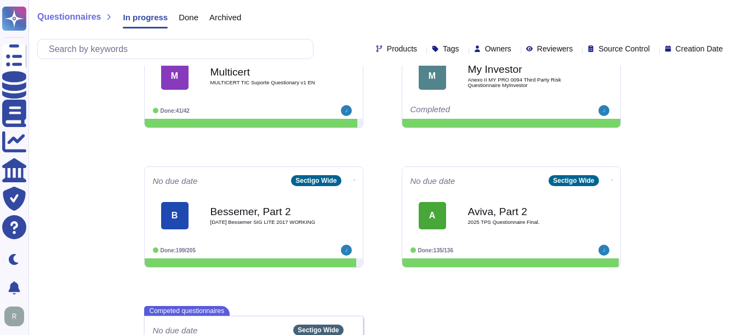
scroll to position [244, 0]
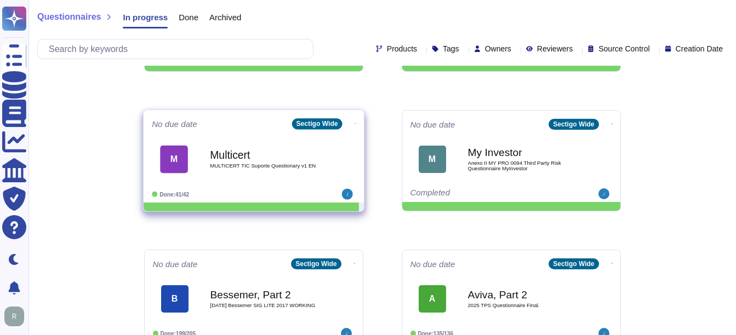
click at [269, 142] on div "Multicert MULTICERT TIC Suporte Questionary v1 EN" at bounding box center [265, 159] width 111 height 44
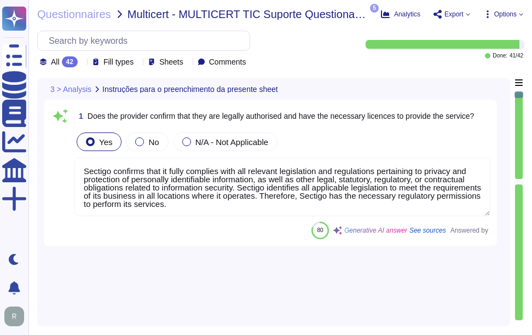
type textarea "Sectigo confirms that it fully complies with all relevant legislation and regul…"
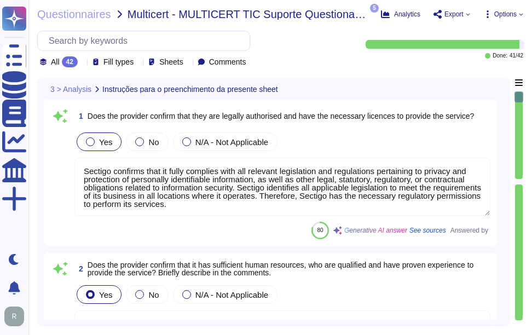
type textarea "Yes, the provider confirms that it has sufficient human resources who are quali…"
type textarea "Yes, we confirm that we have adequate technological infrastructure to guarantee…"
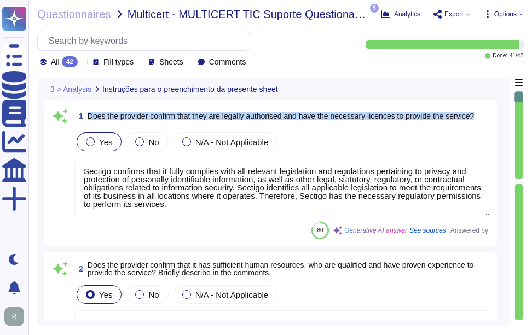
drag, startPoint x: 87, startPoint y: 112, endPoint x: 489, endPoint y: 117, distance: 402.6
click at [489, 117] on div "1 Does the provider confirm that they are legally authorised and have the neces…" at bounding box center [282, 116] width 416 height 20
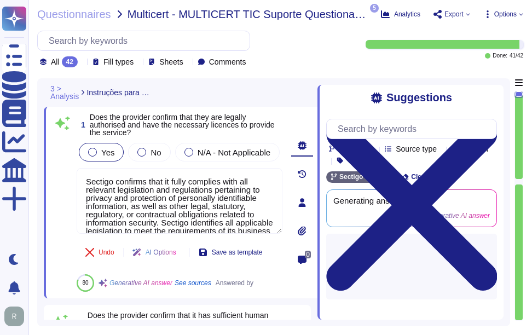
click at [483, 99] on div "Suggestions" at bounding box center [411, 97] width 171 height 13
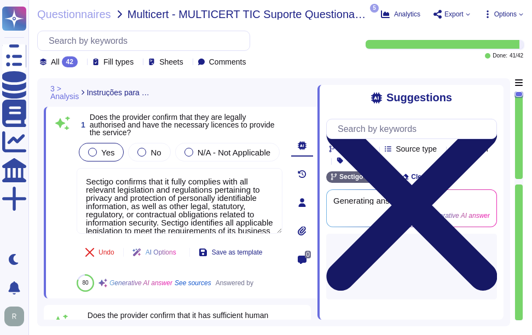
click at [491, 120] on icon at bounding box center [411, 205] width 171 height 171
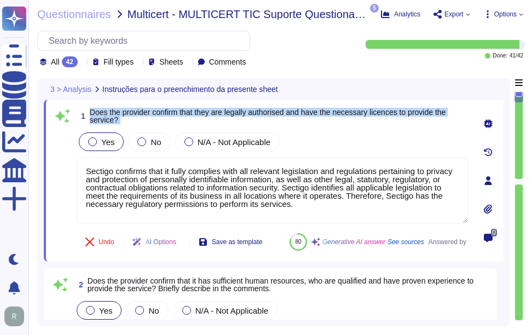
drag, startPoint x: 89, startPoint y: 110, endPoint x: 152, endPoint y: 130, distance: 66.0
click at [152, 130] on div "1 Does the provider confirm that they are legally authorised and have the neces…" at bounding box center [261, 180] width 416 height 149
click at [104, 113] on span "Does the provider confirm that they are legally authorised and have the necessa…" at bounding box center [268, 116] width 357 height 16
drag, startPoint x: 90, startPoint y: 111, endPoint x: 118, endPoint y: 121, distance: 29.8
click at [118, 121] on span "Does the provider confirm that they are legally authorised and have the necessa…" at bounding box center [279, 115] width 379 height 15
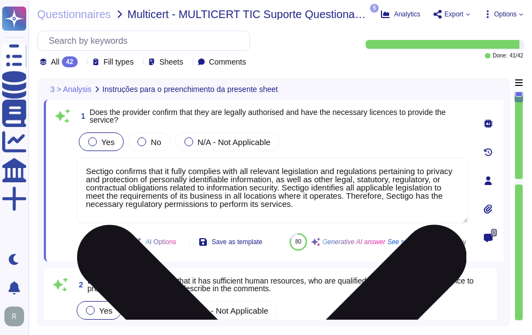
click at [305, 176] on textarea "Sectigo confirms that it fully complies with all relevant legislation and regul…" at bounding box center [273, 191] width 392 height 66
paste textarea "Additionally, Sectigo only requires licenses that are necessary for the install…"
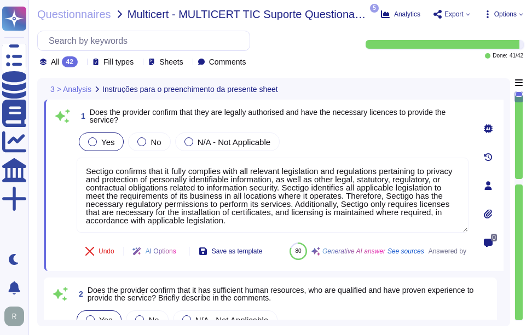
click at [308, 140] on div "Yes No N/A - Not Applicable" at bounding box center [273, 141] width 392 height 23
type textarea "Sectigo confirms that it fully complies with all relevant legislation and regul…"
click at [343, 137] on div "Yes No N/A - Not Applicable" at bounding box center [273, 141] width 392 height 23
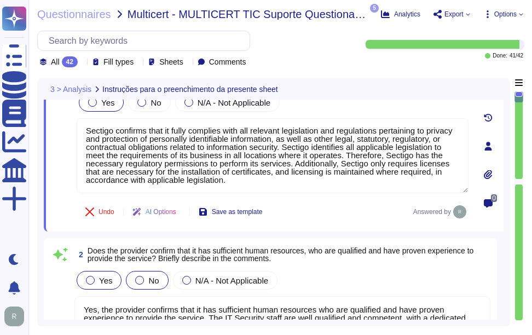
type textarea "Yes, Sectigo complies fully with the General Data Protection Regulation (GDPR) …"
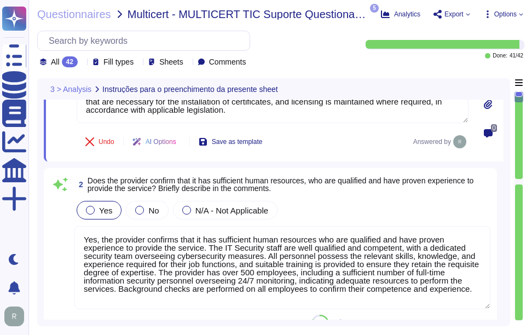
scroll to position [164, 0]
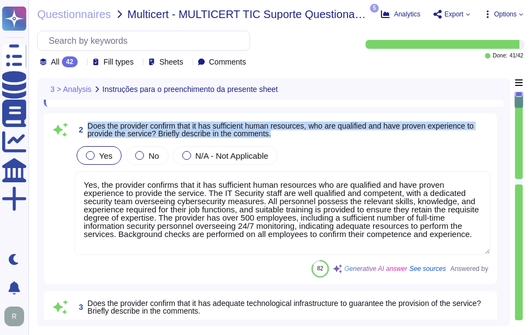
drag, startPoint x: 88, startPoint y: 124, endPoint x: 329, endPoint y: 141, distance: 241.6
click at [329, 141] on div "2 Does the provider confirm that it has sufficient human resources, who are qua…" at bounding box center [270, 199] width 440 height 158
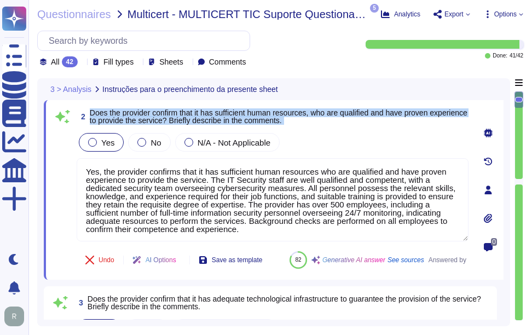
drag, startPoint x: 91, startPoint y: 112, endPoint x: 337, endPoint y: 131, distance: 247.2
click at [337, 131] on div "2 Does the provider confirm that it has sufficient human resources, who are qua…" at bounding box center [261, 190] width 416 height 167
click at [123, 116] on span "Does the provider confirm that it has sufficient human resources, who are quali…" at bounding box center [279, 116] width 378 height 16
drag, startPoint x: 91, startPoint y: 114, endPoint x: 329, endPoint y: 125, distance: 238.0
click at [329, 124] on span "Does the provider confirm that it has sufficient human resources, who are quali…" at bounding box center [279, 116] width 379 height 15
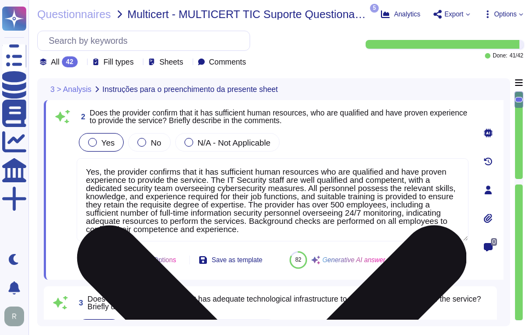
click at [193, 188] on textarea "Yes, the provider confirms that it has sufficient human resources who are quali…" at bounding box center [273, 199] width 392 height 83
paste textarea "The provider has over 500 employees, including a sufficient number of full-time…"
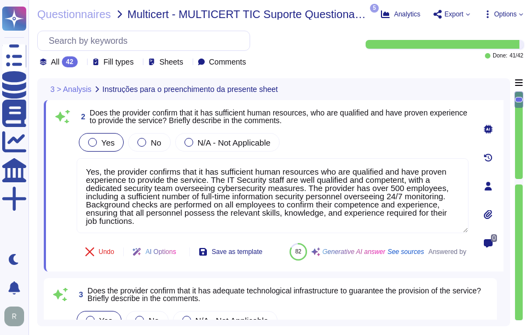
click at [348, 139] on div "Yes No N/A - Not Applicable" at bounding box center [273, 142] width 392 height 23
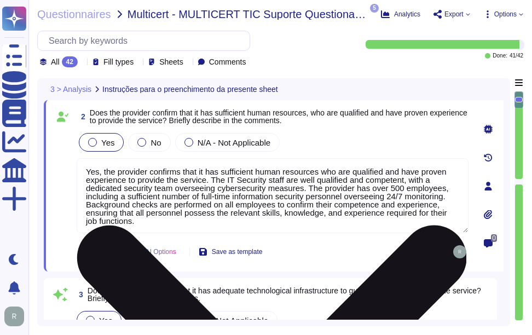
drag, startPoint x: 100, startPoint y: 172, endPoint x: 147, endPoint y: 175, distance: 46.7
click at [147, 175] on textarea "Yes, the provider confirms that it has sufficient human resources who are quali…" at bounding box center [273, 195] width 392 height 75
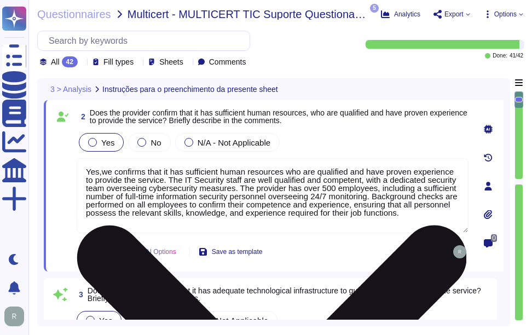
click at [145, 172] on textarea "Yes,we confirms that it has sufficient human resources who are qualified and ha…" at bounding box center [273, 195] width 392 height 75
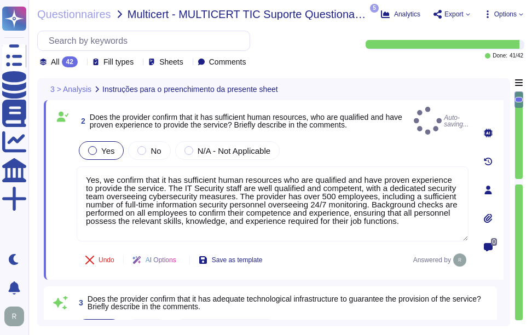
click at [185, 158] on div "Yes No N/A - Not Applicable Yes, we confirm that it has sufficient human resour…" at bounding box center [273, 191] width 392 height 104
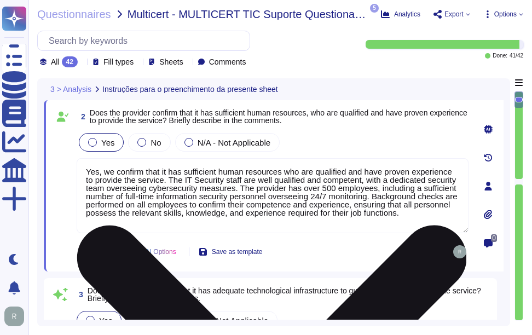
click at [159, 172] on textarea "Yes, we confirm that it has sufficient human resources who are qualified and ha…" at bounding box center [273, 195] width 392 height 75
drag, startPoint x: 160, startPoint y: 174, endPoint x: 179, endPoint y: 174, distance: 18.1
click at [179, 174] on textarea "Yes, we confirm that it has sufficient human resources who are qualified and ha…" at bounding box center [273, 195] width 392 height 75
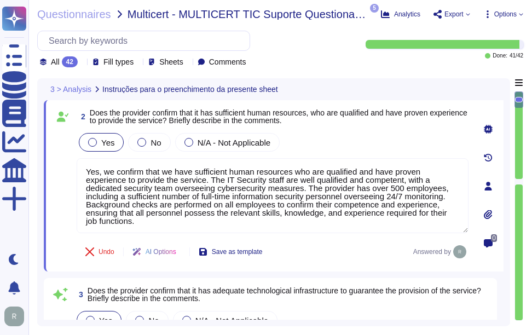
click at [303, 145] on div "Yes No N/A - Not Applicable" at bounding box center [273, 142] width 392 height 23
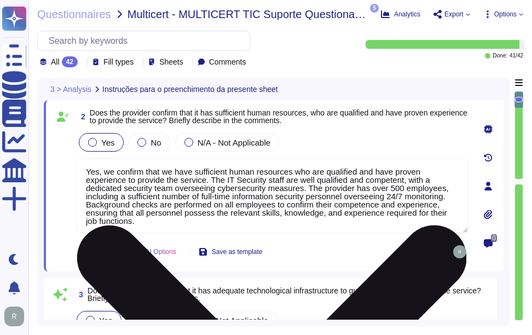
drag, startPoint x: 306, startPoint y: 188, endPoint x: 364, endPoint y: 188, distance: 58.6
click at [364, 188] on textarea "Yes, we confirm that we have sufficient human resources who are qualified and h…" at bounding box center [273, 195] width 392 height 75
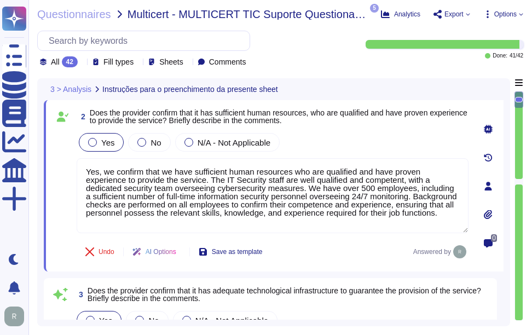
type textarea "Yes, we confirm that we have sufficient human resources who are qualified and h…"
click at [412, 143] on div "Yes No N/A - Not Applicable" at bounding box center [273, 142] width 392 height 23
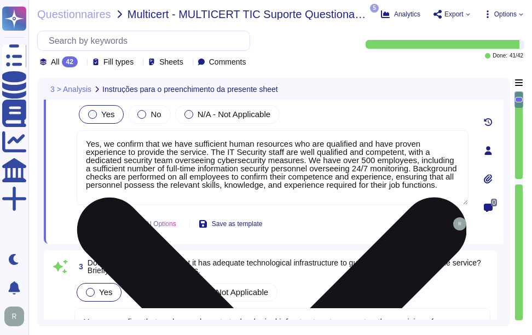
scroll to position [274, 0]
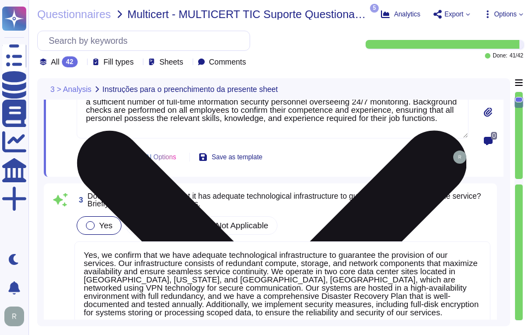
type textarea "Yes, our organization holds several recognized certifications in the field of I…"
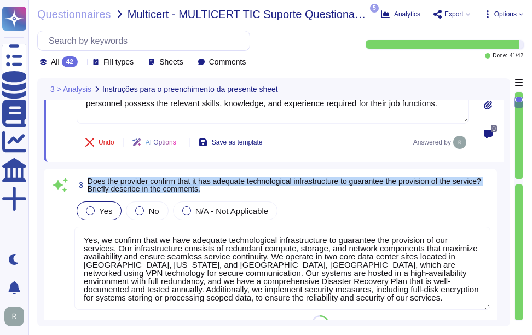
drag, startPoint x: 90, startPoint y: 181, endPoint x: 255, endPoint y: 195, distance: 166.0
click at [255, 195] on span "3 Does the provider confirm that it has adequate technological infrastructure t…" at bounding box center [282, 185] width 416 height 20
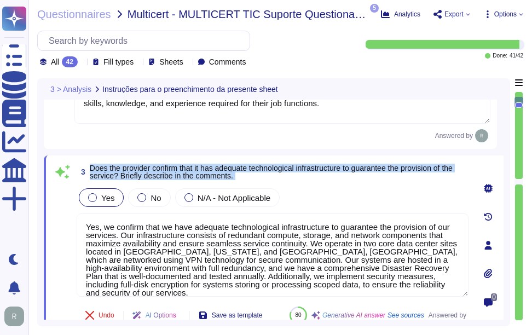
drag, startPoint x: 90, startPoint y: 165, endPoint x: 271, endPoint y: 186, distance: 181.9
click at [271, 186] on div "3 Does the provider confirm that it has adequate technological infrastructure t…" at bounding box center [261, 245] width 416 height 167
click at [151, 173] on span "Does the provider confirm that it has adequate technological infrastructure to …" at bounding box center [271, 172] width 363 height 16
drag, startPoint x: 88, startPoint y: 170, endPoint x: 237, endPoint y: 180, distance: 149.3
click at [237, 180] on span "3 Does the provider confirm that it has adequate technological infrastructure t…" at bounding box center [273, 172] width 392 height 20
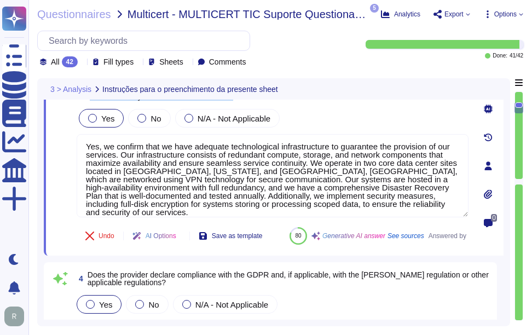
scroll to position [329, 0]
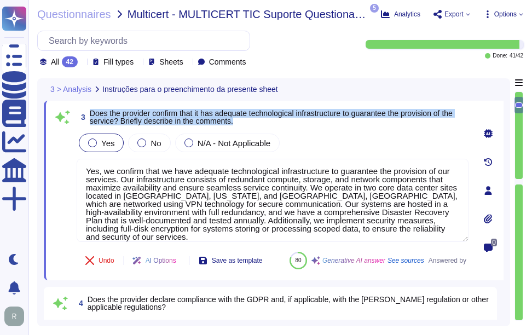
click at [91, 117] on span "Does the provider confirm that it has adequate technological infrastructure to …" at bounding box center [271, 117] width 363 height 16
drag, startPoint x: 91, startPoint y: 114, endPoint x: 96, endPoint y: 124, distance: 11.5
click at [91, 112] on span "Does the provider confirm that it has adequate technological infrastructure to …" at bounding box center [271, 117] width 363 height 16
click at [93, 110] on span "3 Does the provider confirm that it has adequate technological infrastructure t…" at bounding box center [273, 117] width 392 height 20
drag, startPoint x: 92, startPoint y: 112, endPoint x: 239, endPoint y: 121, distance: 147.0
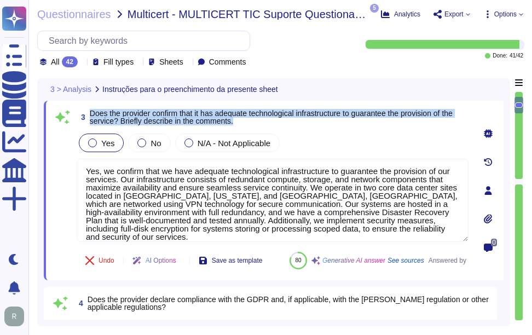
click at [239, 121] on span "Does the provider confirm that it has adequate technological infrastructure to …" at bounding box center [279, 117] width 379 height 15
click at [120, 119] on span "Does the provider confirm that it has adequate technological infrastructure to …" at bounding box center [271, 117] width 363 height 16
drag, startPoint x: 90, startPoint y: 114, endPoint x: 258, endPoint y: 130, distance: 168.9
click at [258, 130] on div "3 Does the provider confirm that it has adequate technological infrastructure t…" at bounding box center [261, 190] width 416 height 167
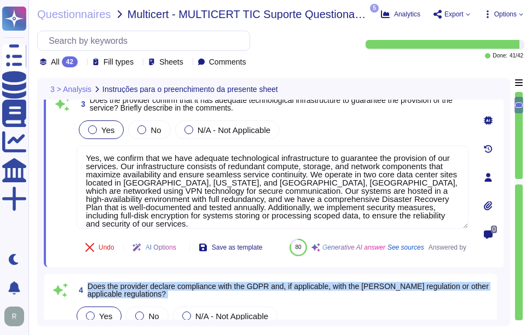
drag, startPoint x: 87, startPoint y: 301, endPoint x: 174, endPoint y: 309, distance: 87.5
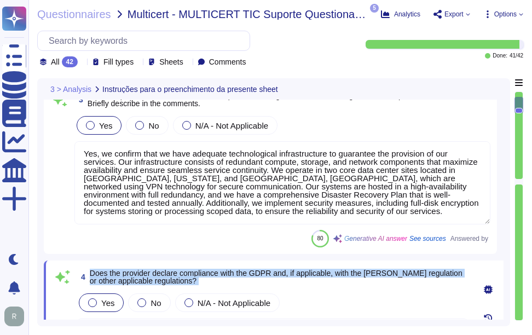
scroll to position [481, 0]
type textarea "Yes, our organization is subject to external audits in the field of Information…"
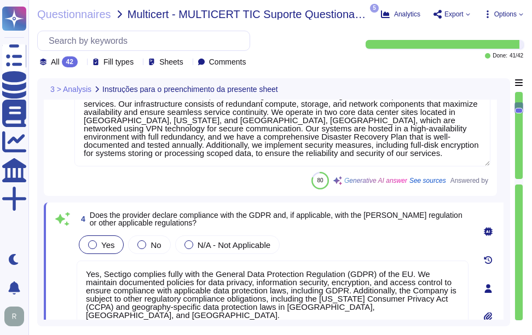
scroll to position [370, 0]
type textarea "Sectigo confirms that it fully complies with all relevant legislation and regul…"
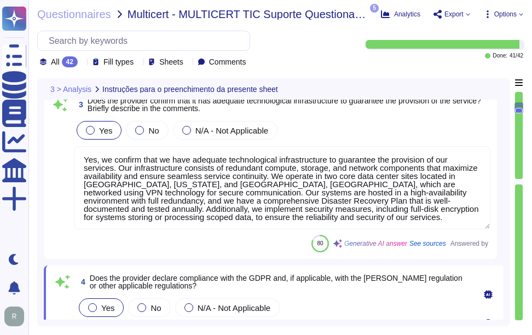
scroll to position [315, 0]
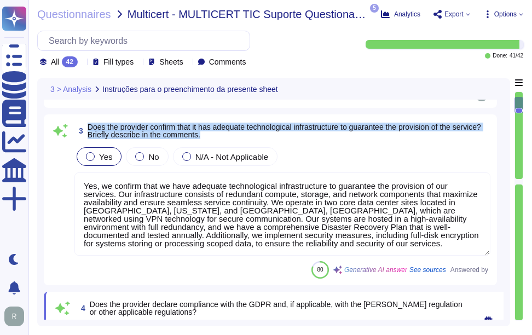
drag, startPoint x: 87, startPoint y: 127, endPoint x: 234, endPoint y: 137, distance: 147.2
click at [234, 137] on span "3 Does the provider confirm that it has adequate technological infrastructure t…" at bounding box center [282, 131] width 416 height 20
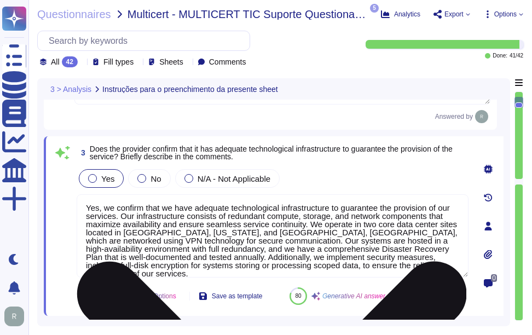
type textarea "Yes, our organization holds several recognized certifications in the field of I…"
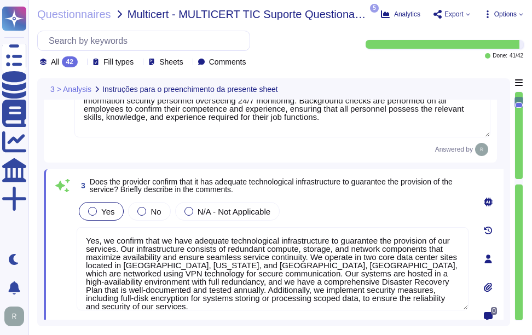
click at [432, 194] on span "3 Does the provider confirm that it has adequate technological infrastructure t…" at bounding box center [273, 186] width 392 height 20
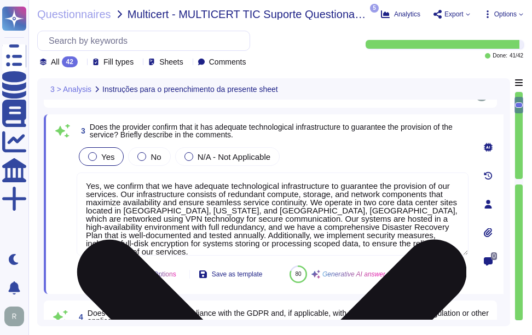
click at [368, 178] on textarea "Yes, we confirm that we have adequate technological infrastructure to guarantee…" at bounding box center [273, 214] width 392 height 83
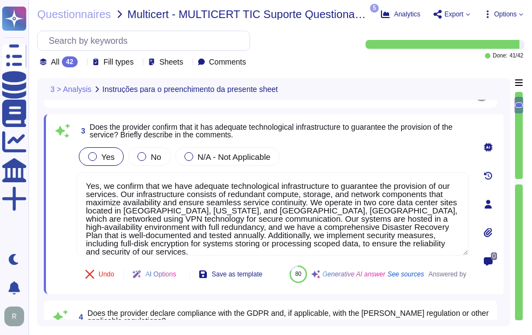
click at [376, 150] on div "Yes No N/A - Not Applicable" at bounding box center [273, 156] width 392 height 23
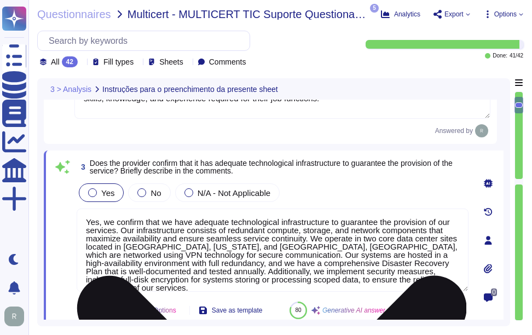
type textarea "Yes, our organization holds several recognized certifications in the field of I…"
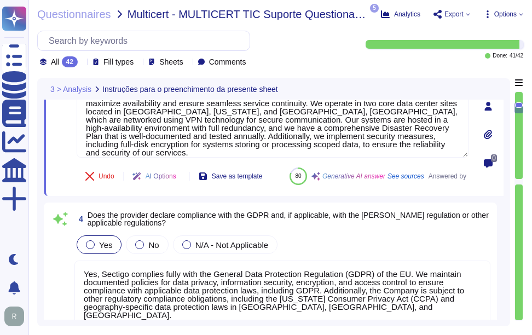
scroll to position [424, 0]
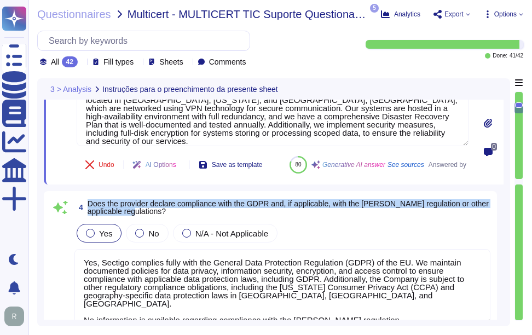
drag, startPoint x: 87, startPoint y: 203, endPoint x: 181, endPoint y: 209, distance: 94.4
click at [181, 209] on span "4 Does the provider declare compliance with the GDPR and, if applicable, with t…" at bounding box center [282, 208] width 416 height 20
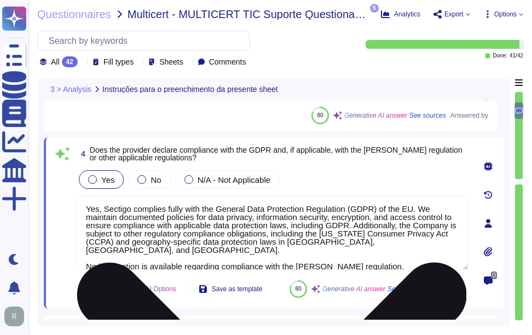
type textarea "Yes, our organization is subject to external audits in the field of Information…"
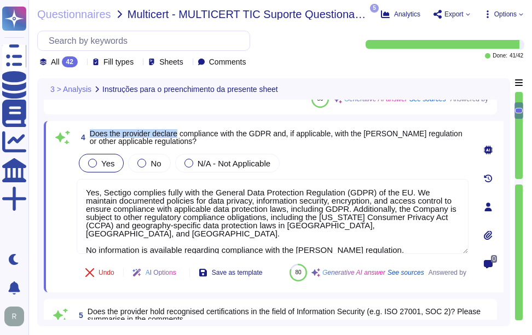
drag, startPoint x: 91, startPoint y: 132, endPoint x: 178, endPoint y: 137, distance: 87.3
click at [178, 137] on span "Does the provider declare compliance with the GDPR and, if applicable, with the…" at bounding box center [276, 137] width 373 height 16
drag, startPoint x: 178, startPoint y: 137, endPoint x: 118, endPoint y: 137, distance: 59.7
click at [118, 137] on span "Does the provider declare compliance with the GDPR and, if applicable, with the…" at bounding box center [276, 137] width 373 height 16
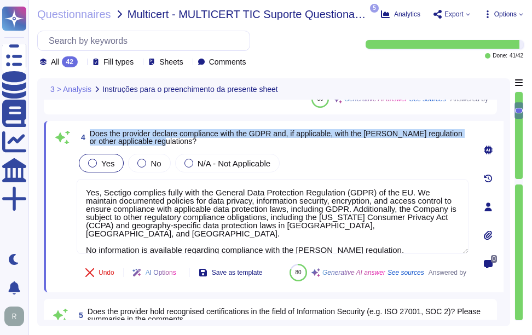
drag, startPoint x: 92, startPoint y: 130, endPoint x: 176, endPoint y: 139, distance: 84.2
click at [176, 139] on span "Does the provider declare compliance with the GDPR and, if applicable, with the…" at bounding box center [279, 137] width 379 height 15
